Goal: Task Accomplishment & Management: Manage account settings

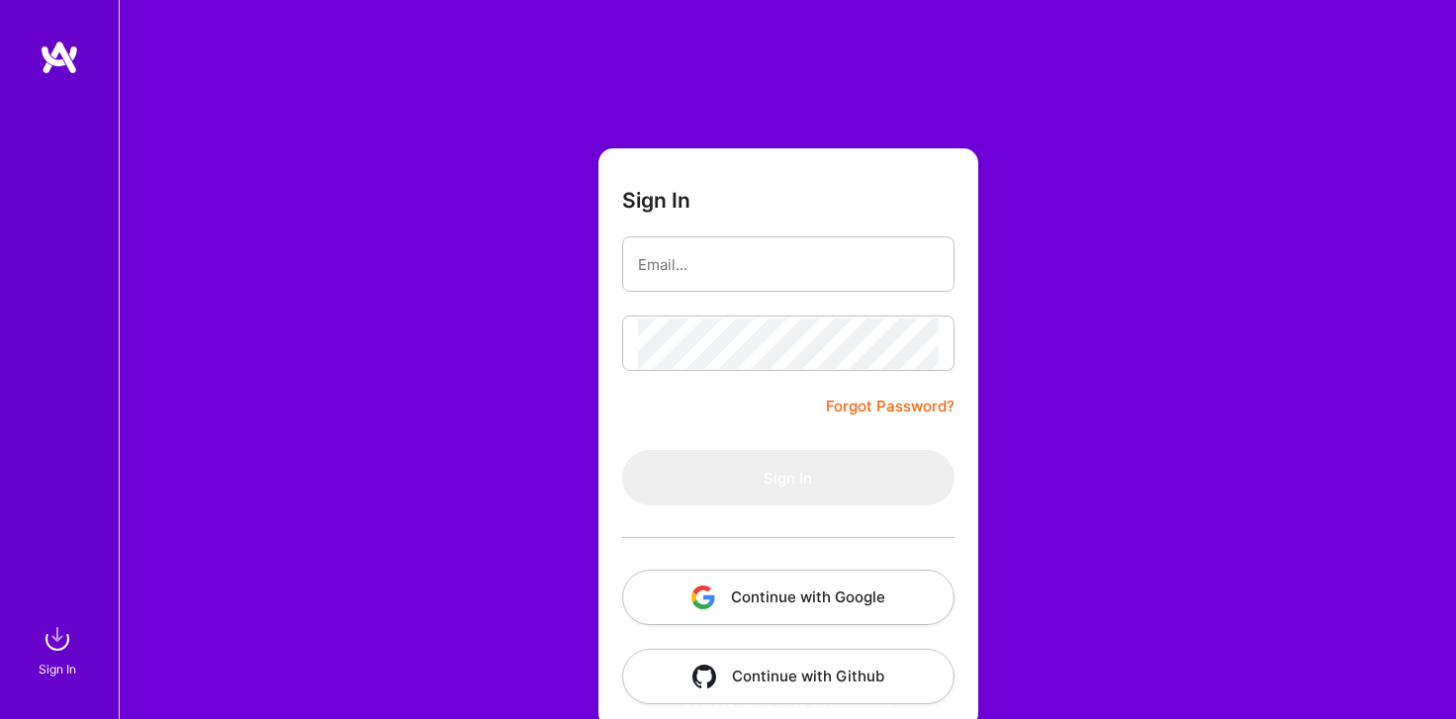
click at [734, 275] on input "email" at bounding box center [788, 264] width 301 height 50
type input "[EMAIL_ADDRESS][DOMAIN_NAME]"
click at [807, 573] on button "Continue with Google" at bounding box center [788, 597] width 332 height 55
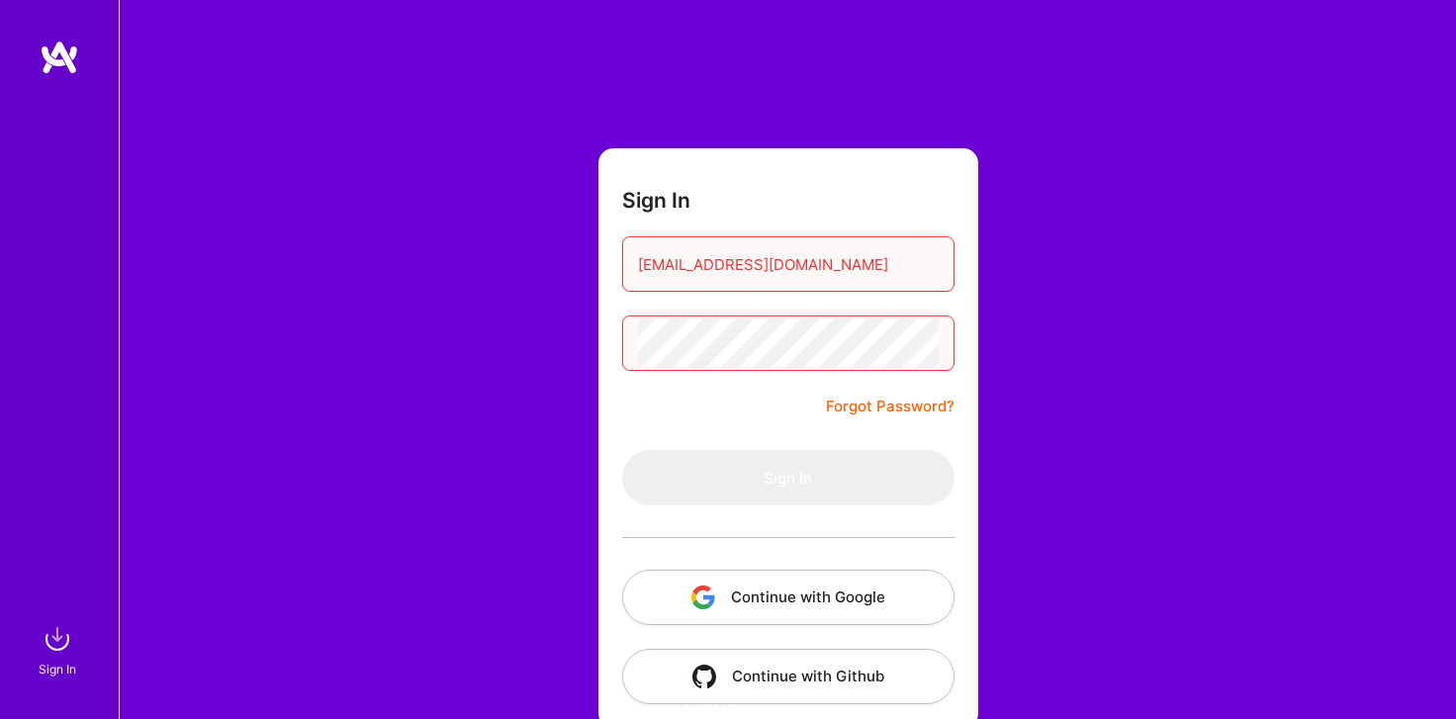
click at [828, 583] on button "Continue with Google" at bounding box center [788, 597] width 332 height 55
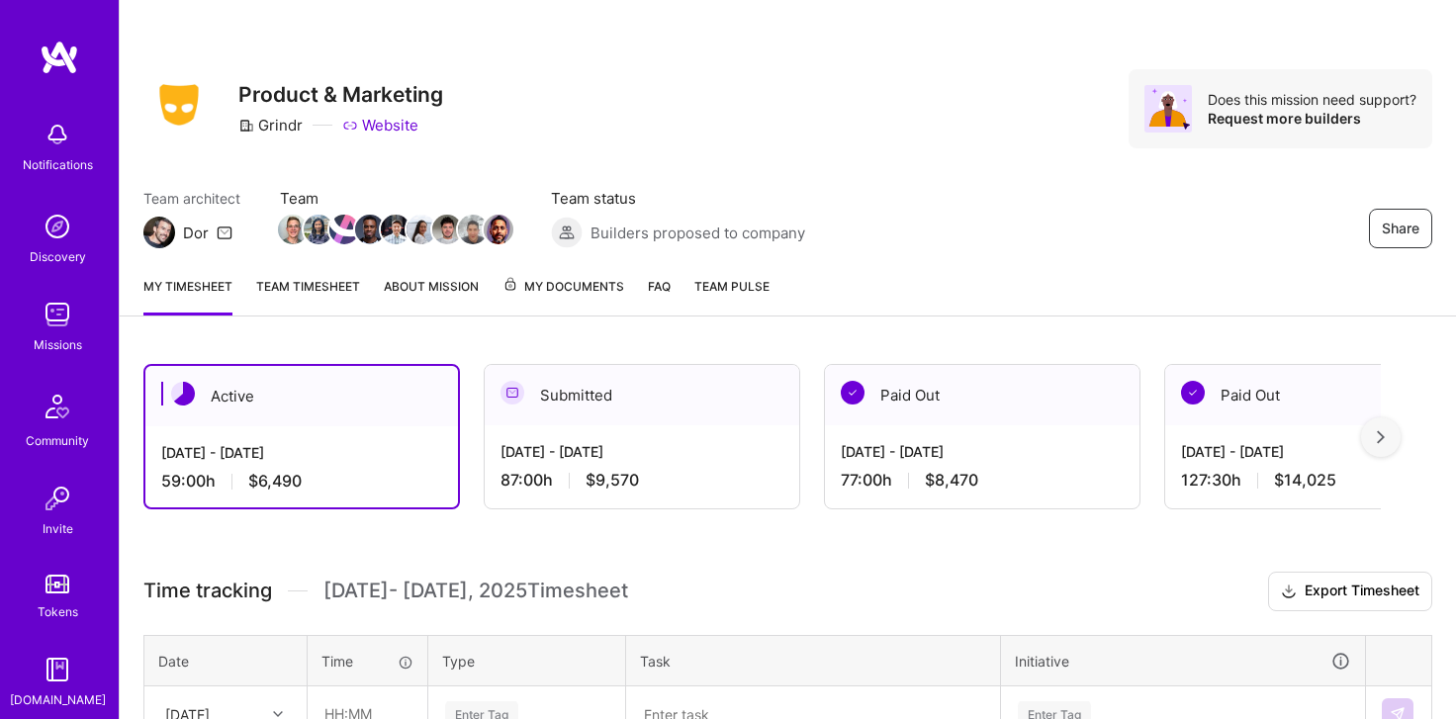
click at [315, 290] on link "Team timesheet" at bounding box center [308, 296] width 104 height 40
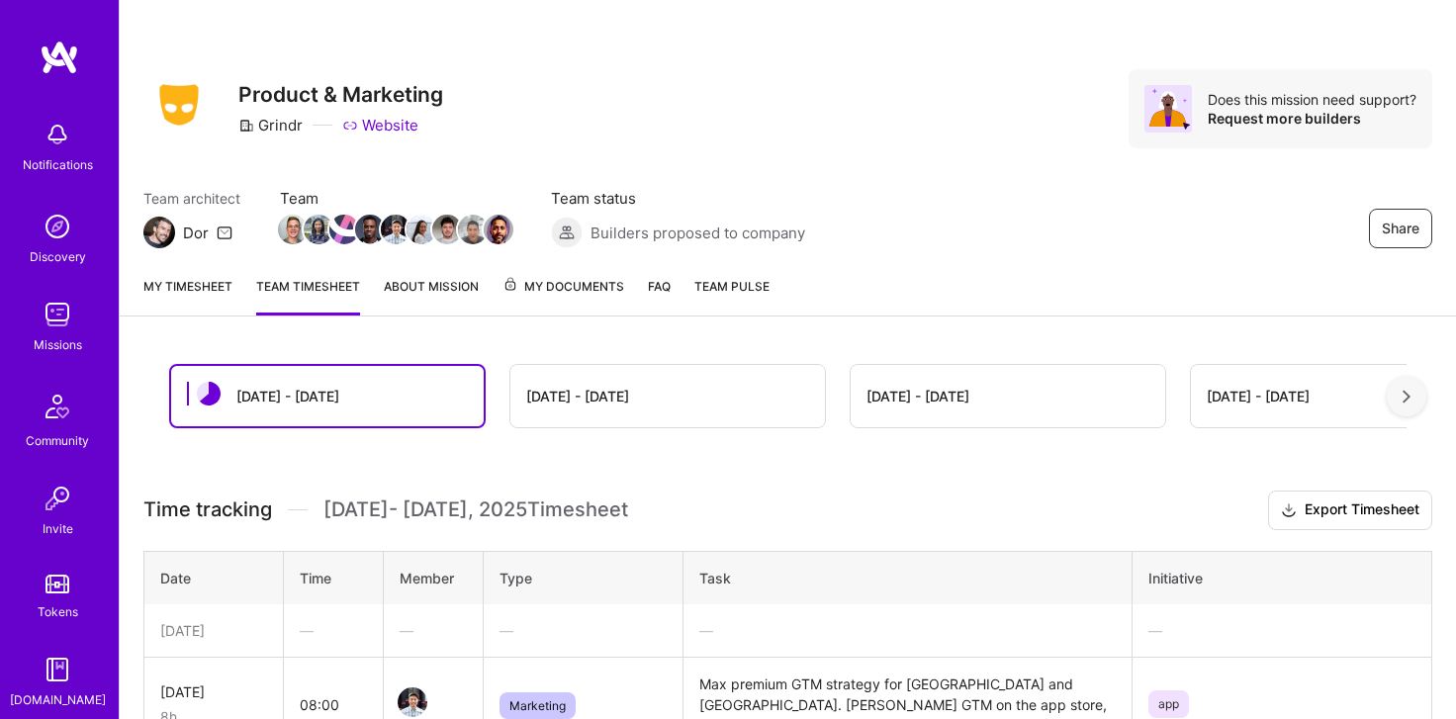
click at [182, 286] on link "My timesheet" at bounding box center [187, 296] width 89 height 40
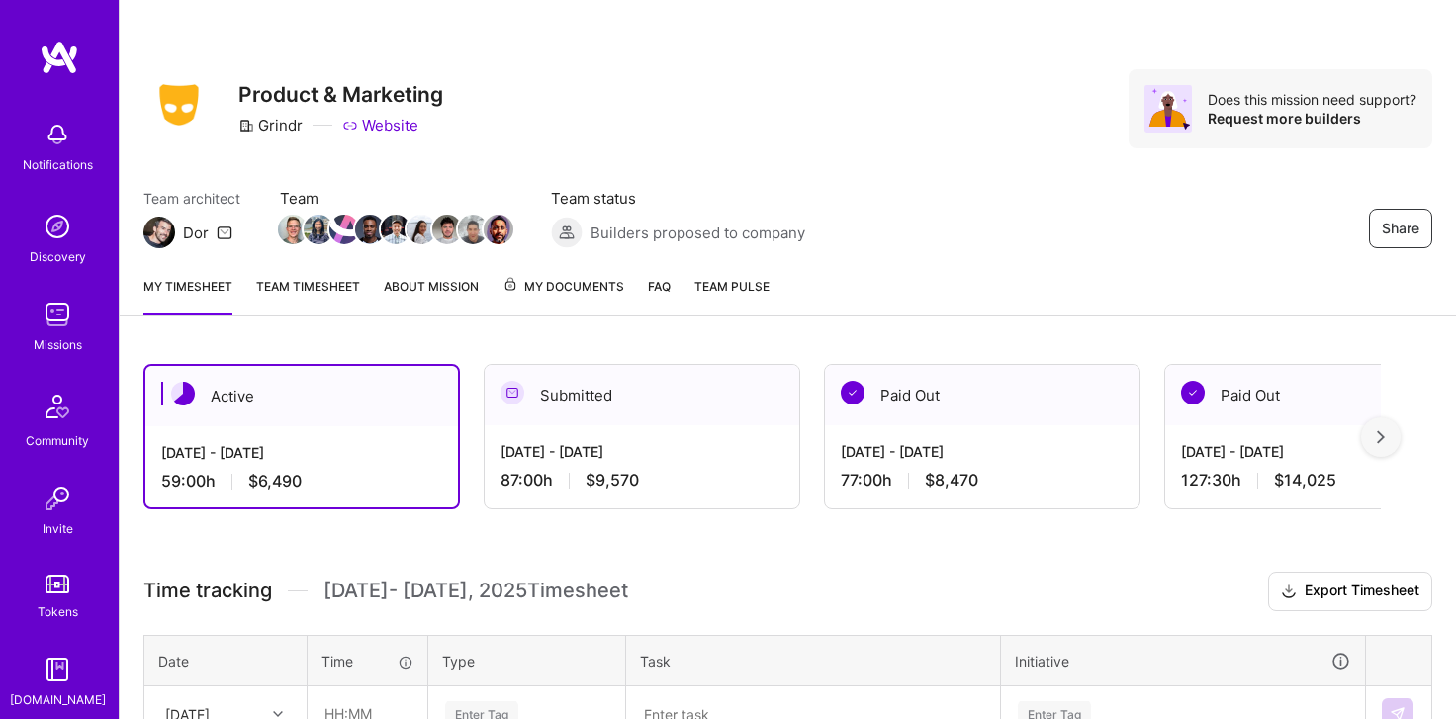
click at [248, 283] on div "My timesheet Team timesheet About Mission My Documents FAQ Team Pulse" at bounding box center [788, 288] width 1337 height 56
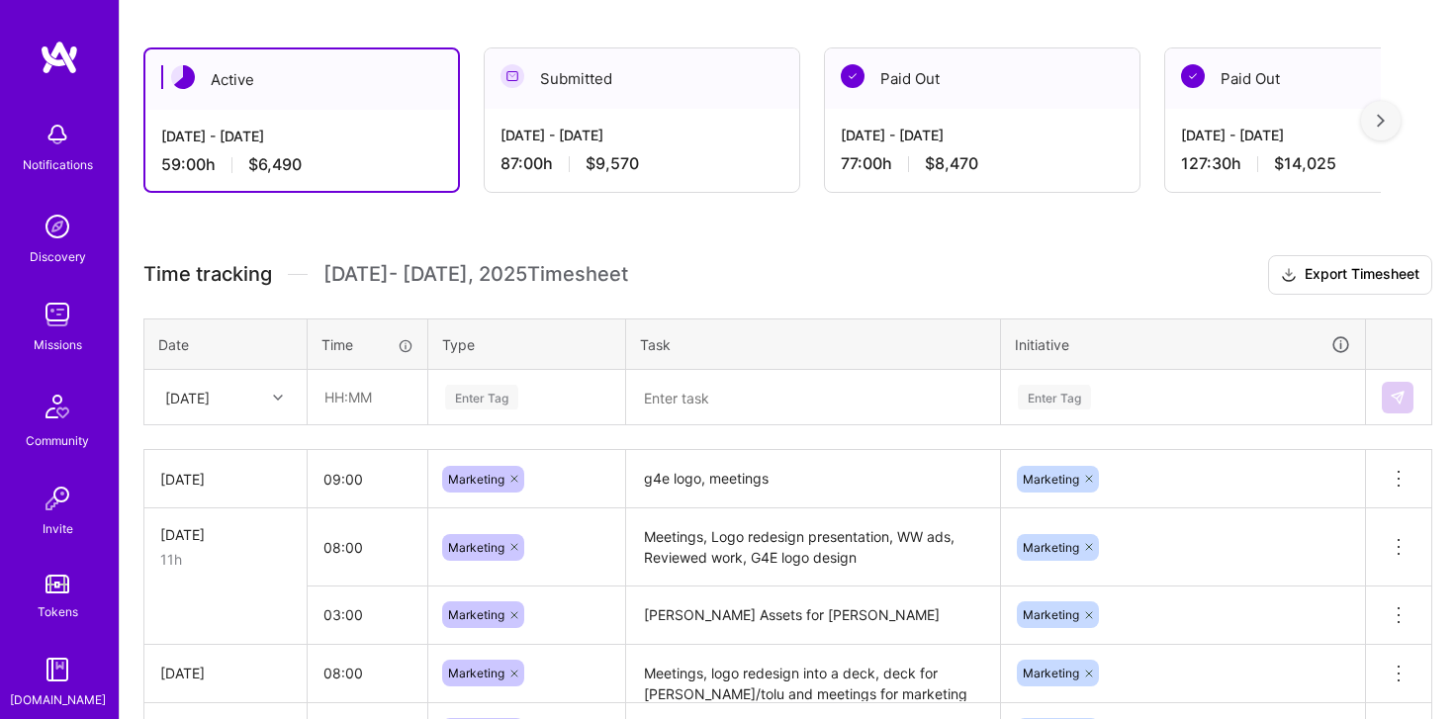
scroll to position [320, 0]
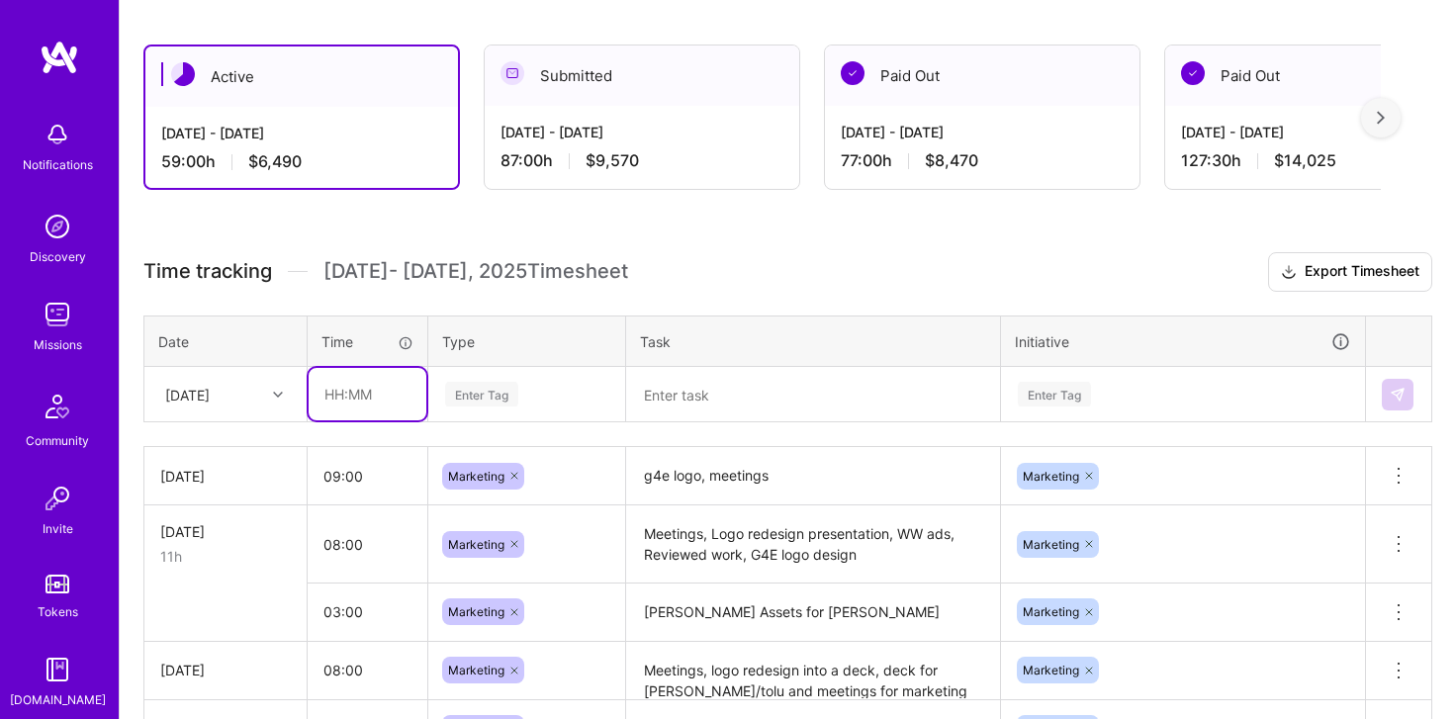
click at [323, 393] on input "text" at bounding box center [368, 394] width 118 height 52
type input "09:00"
click at [501, 404] on div "Enter Tag" at bounding box center [526, 394] width 195 height 51
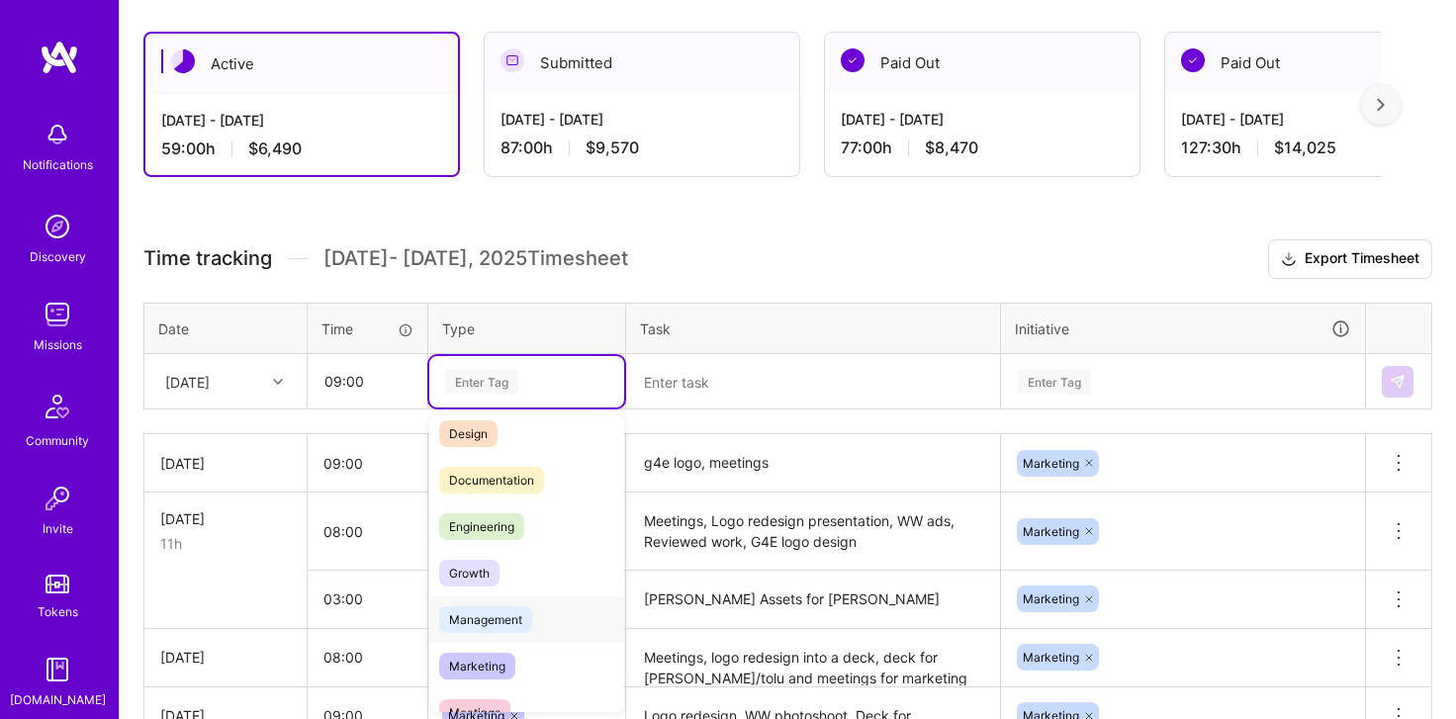
scroll to position [69, 0]
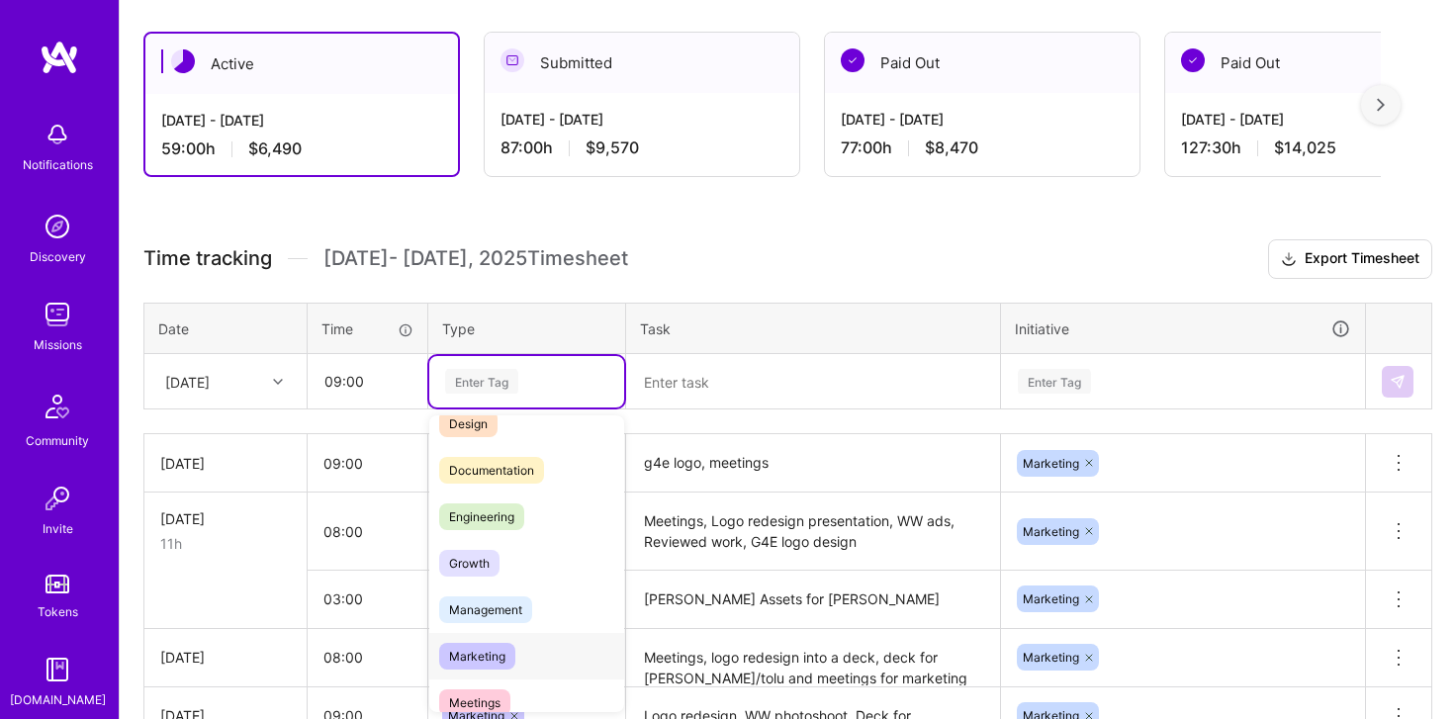
click at [511, 644] on span "Marketing" at bounding box center [477, 656] width 76 height 27
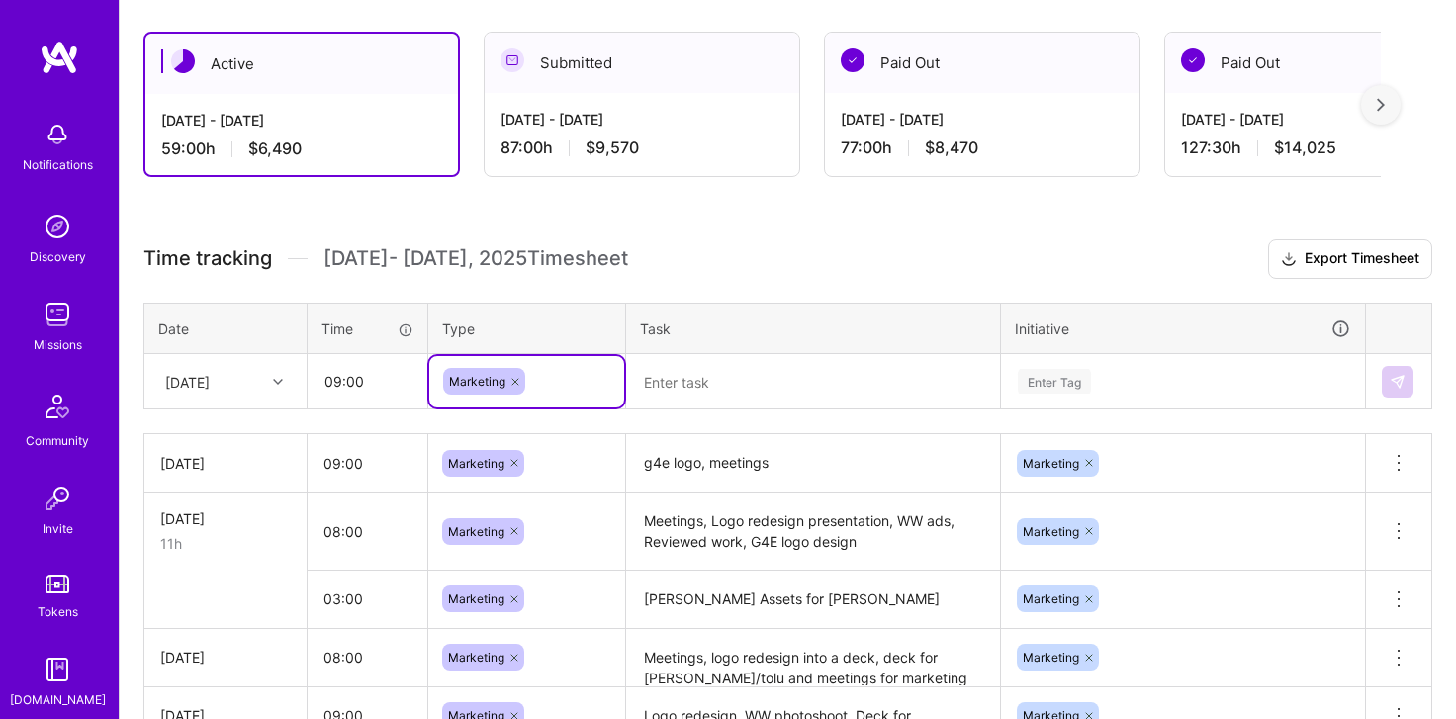
click at [702, 369] on textarea at bounding box center [813, 381] width 370 height 51
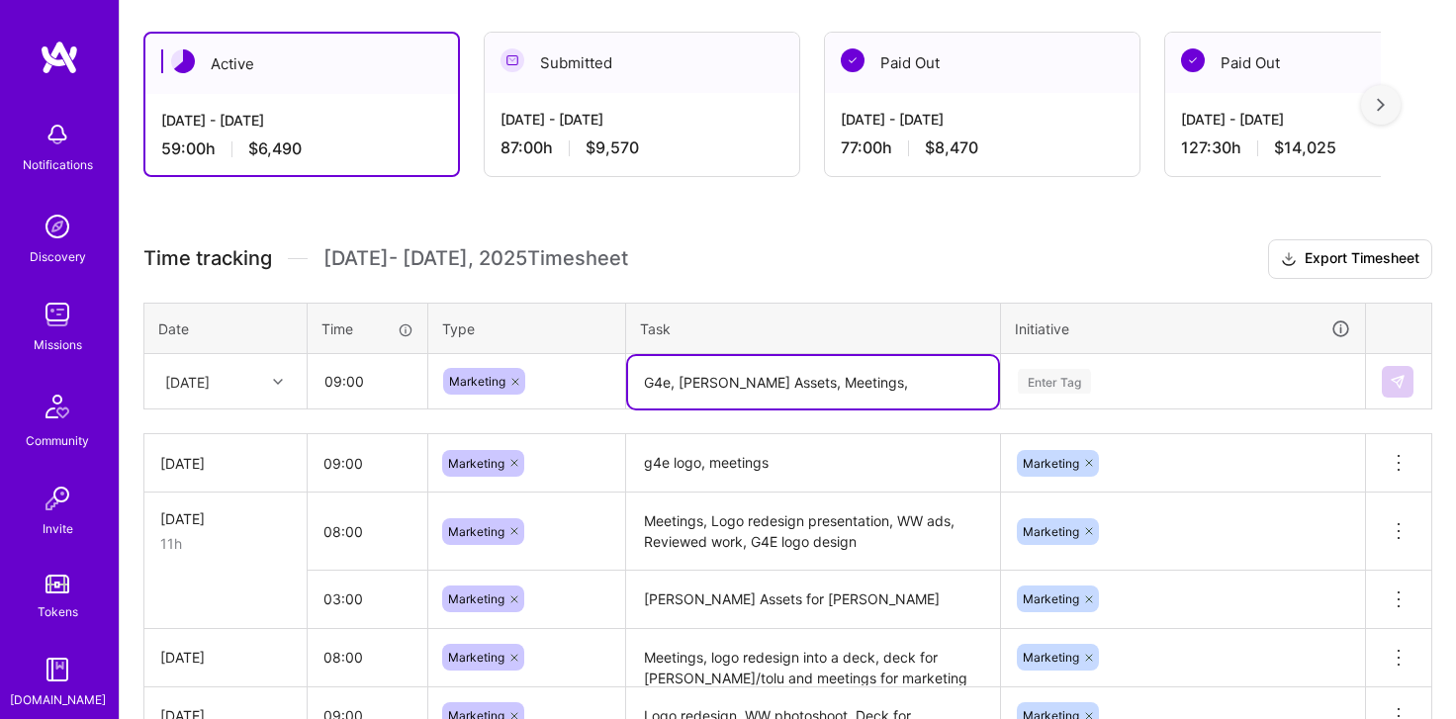
click at [665, 372] on textarea "G4e, [PERSON_NAME] Assets, Meetings," at bounding box center [813, 382] width 370 height 52
click at [977, 385] on textarea "G4E Branding, [PERSON_NAME] Assets, Meetings," at bounding box center [813, 382] width 370 height 52
type textarea "G4E Branding, [PERSON_NAME] Assets, Meetings, G4E Blog kick off, Max Tier App S…"
click at [1136, 380] on div "Enter Tag" at bounding box center [1183, 381] width 362 height 51
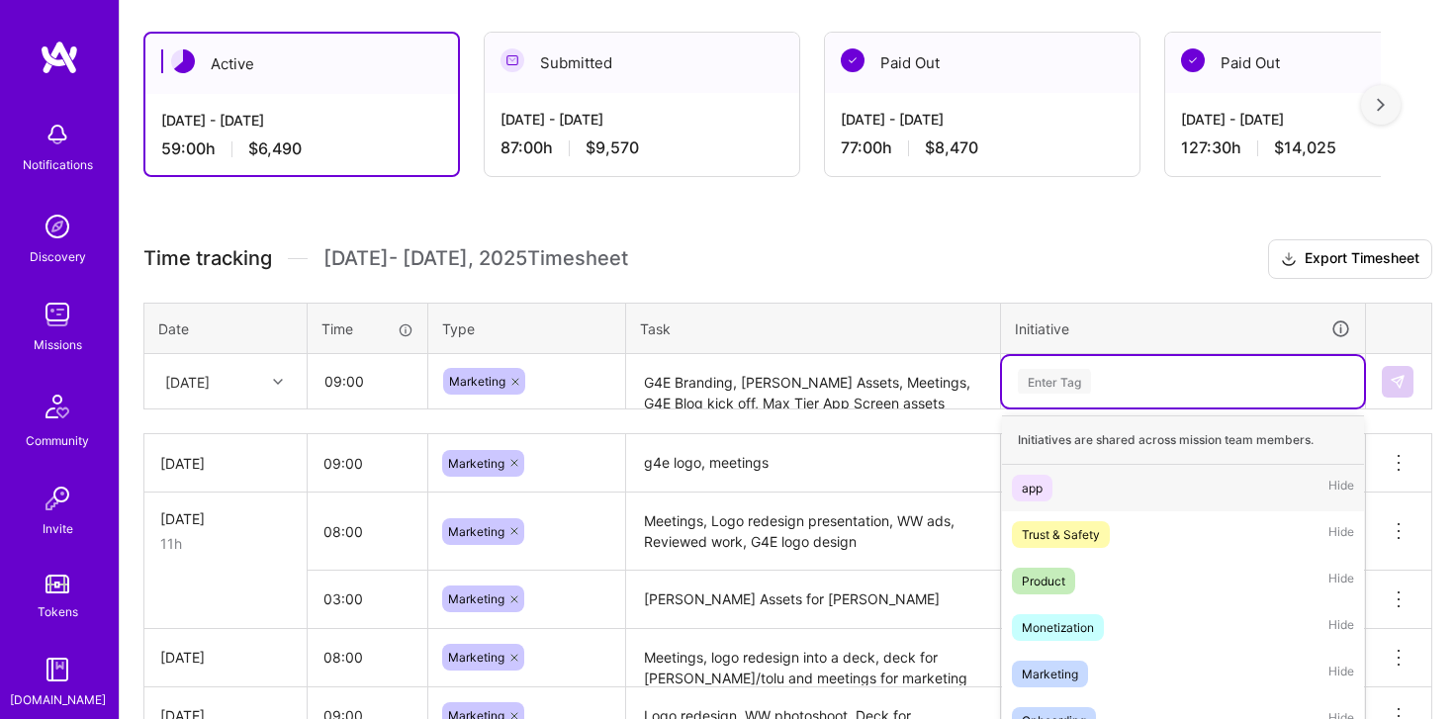
scroll to position [441, 0]
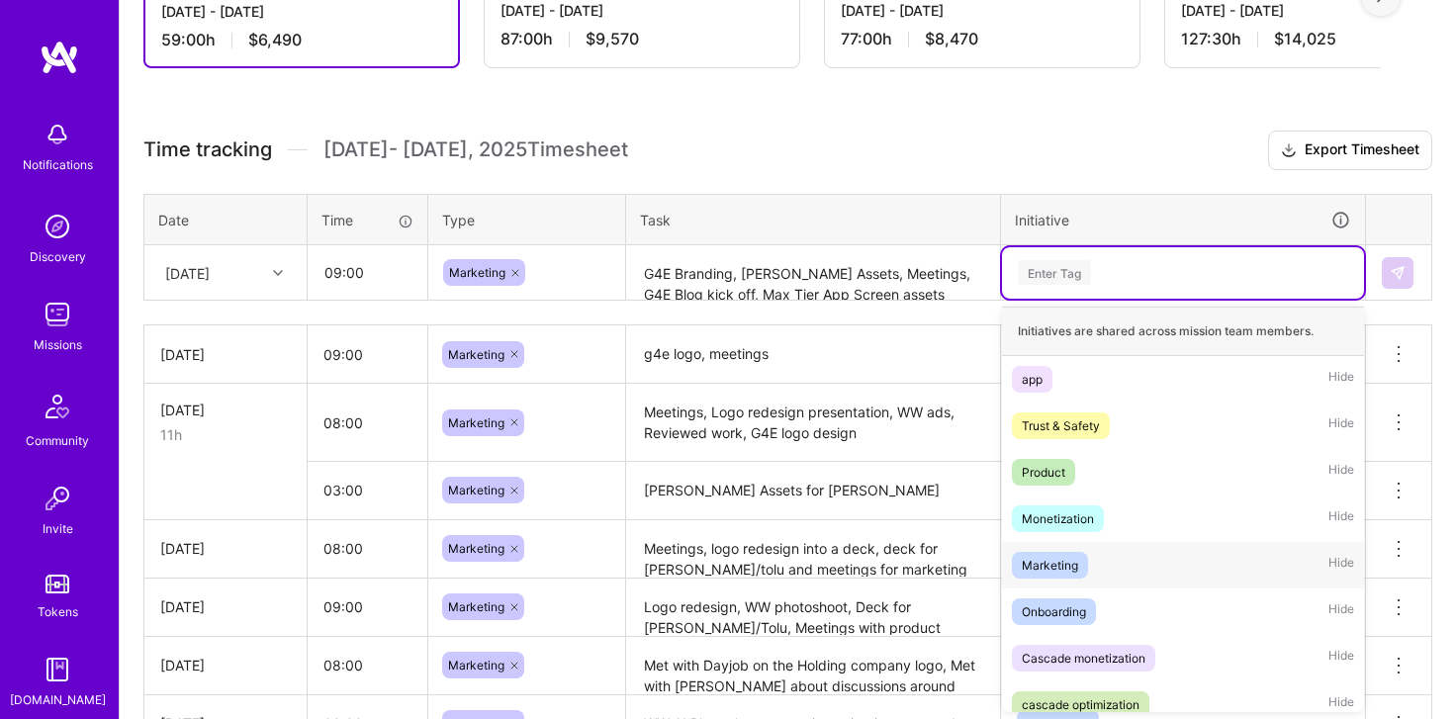
click at [1067, 569] on div "Marketing" at bounding box center [1050, 565] width 56 height 21
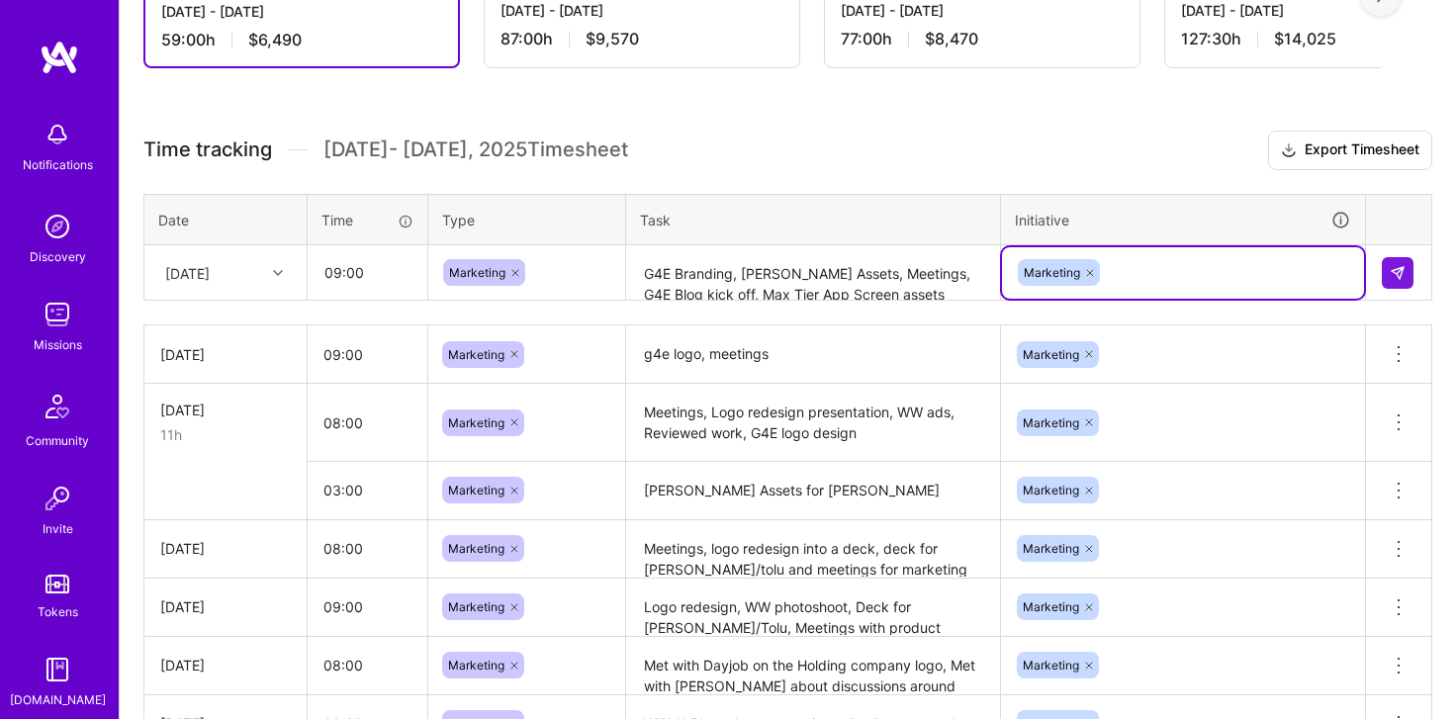
click at [948, 291] on textarea "G4E Branding, [PERSON_NAME] Assets, Meetings, G4E Blog kick off, Max Tier App S…" at bounding box center [813, 273] width 370 height 52
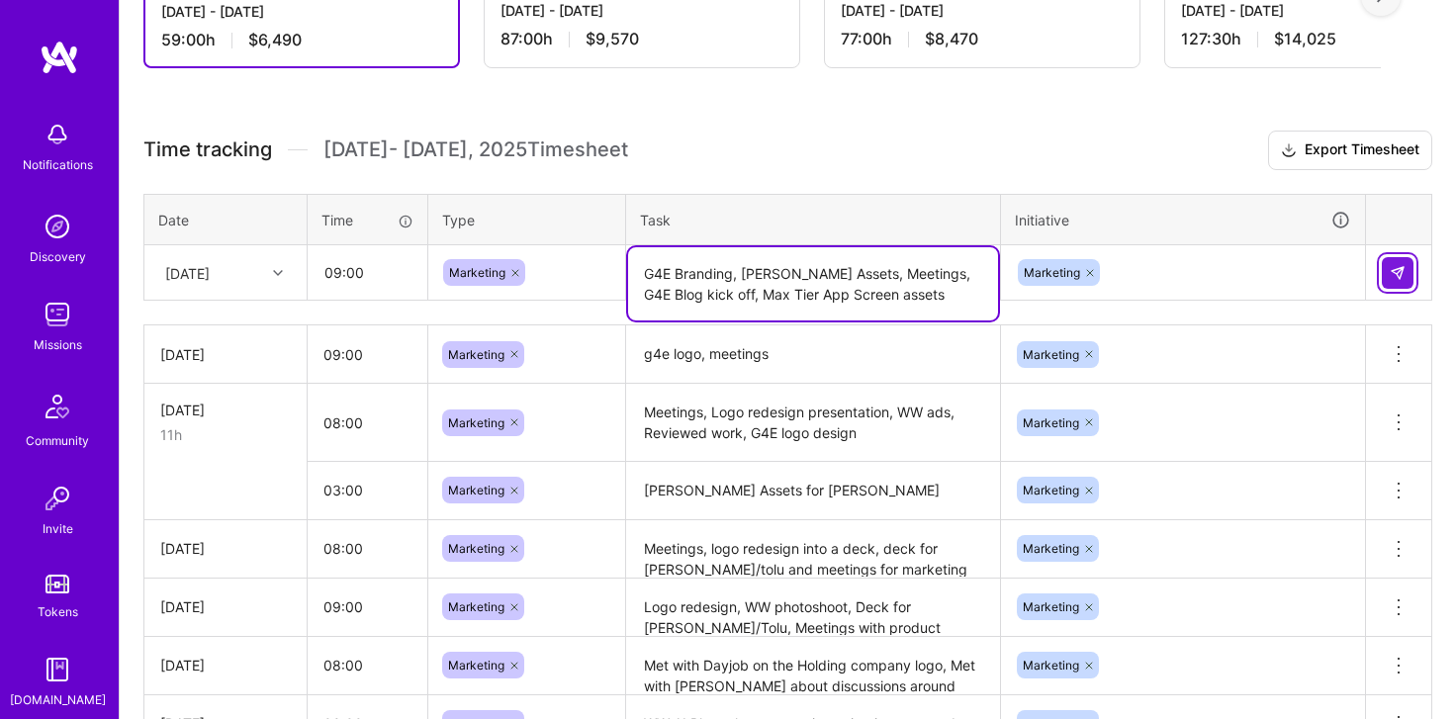
click at [1396, 272] on img at bounding box center [1398, 273] width 16 height 16
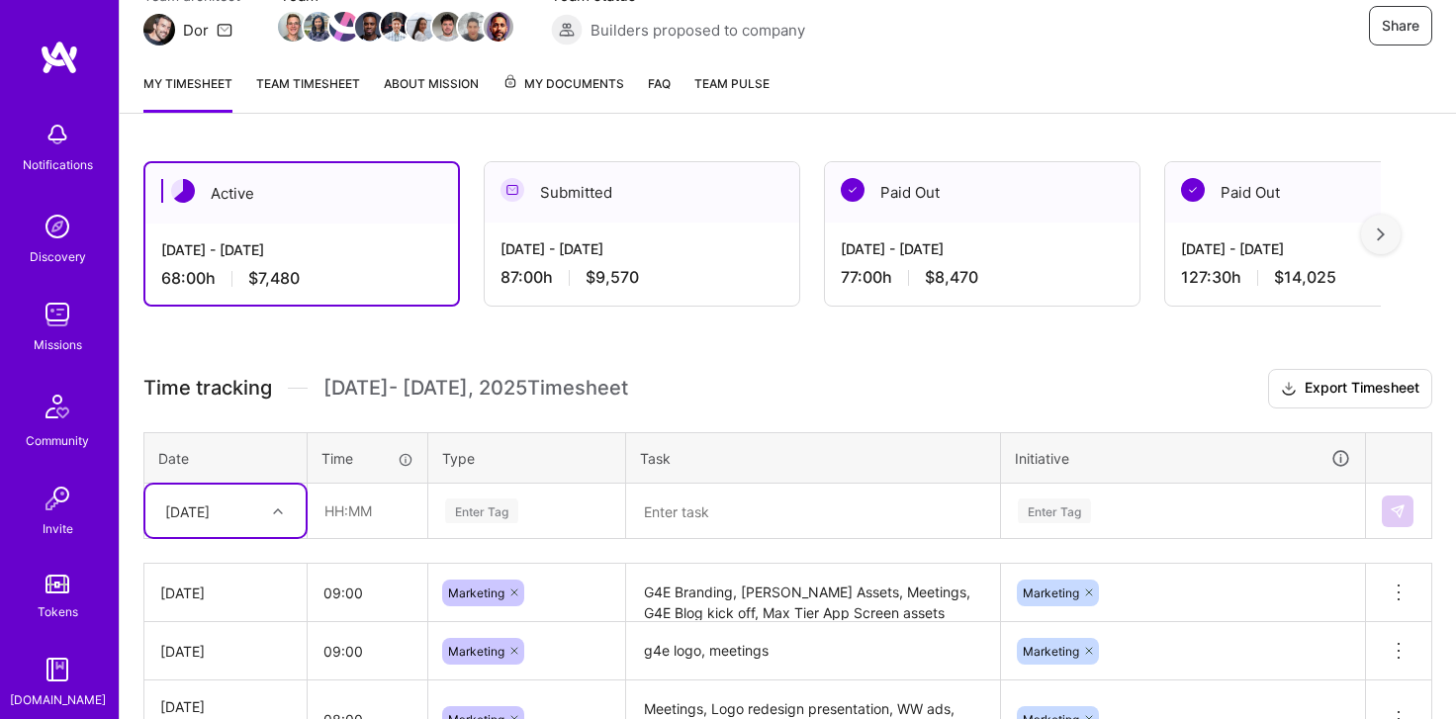
scroll to position [197, 0]
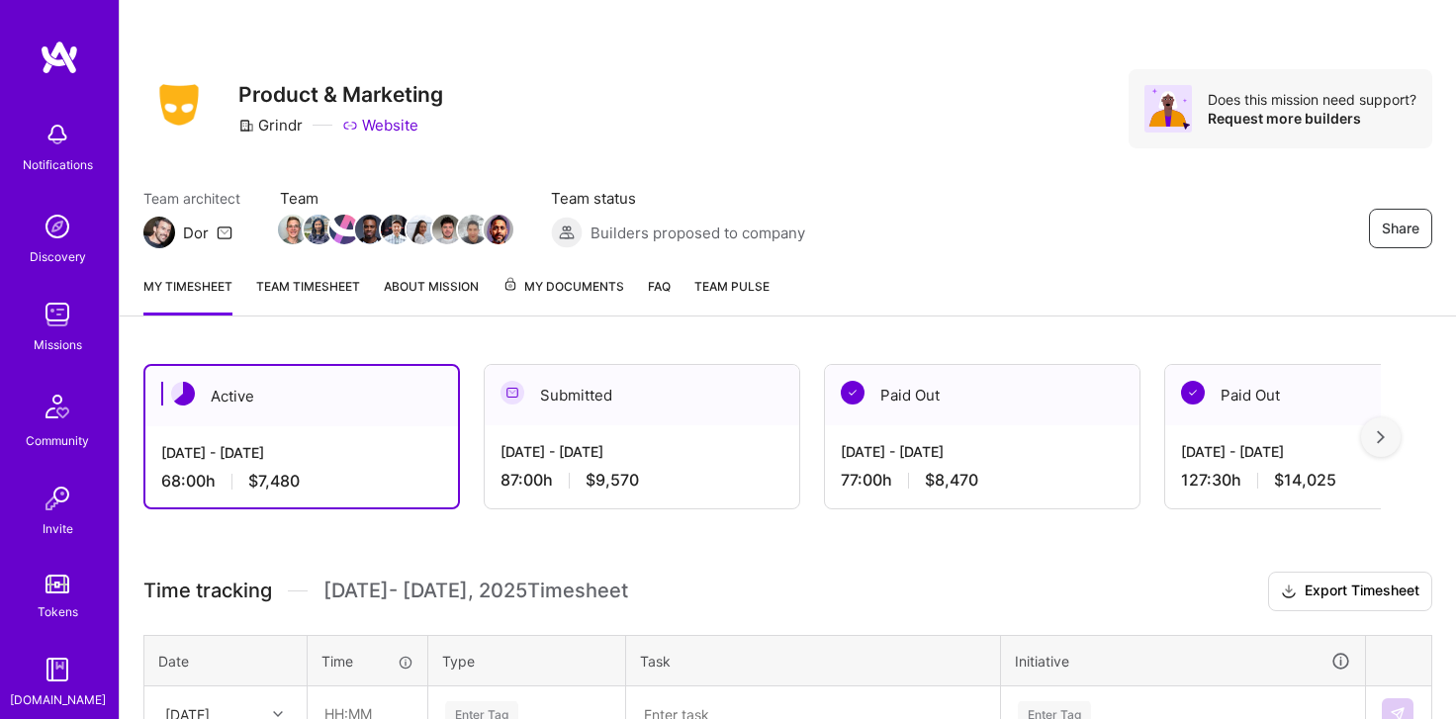
click at [573, 399] on div "Submitted" at bounding box center [642, 395] width 315 height 60
